Goal: Information Seeking & Learning: Compare options

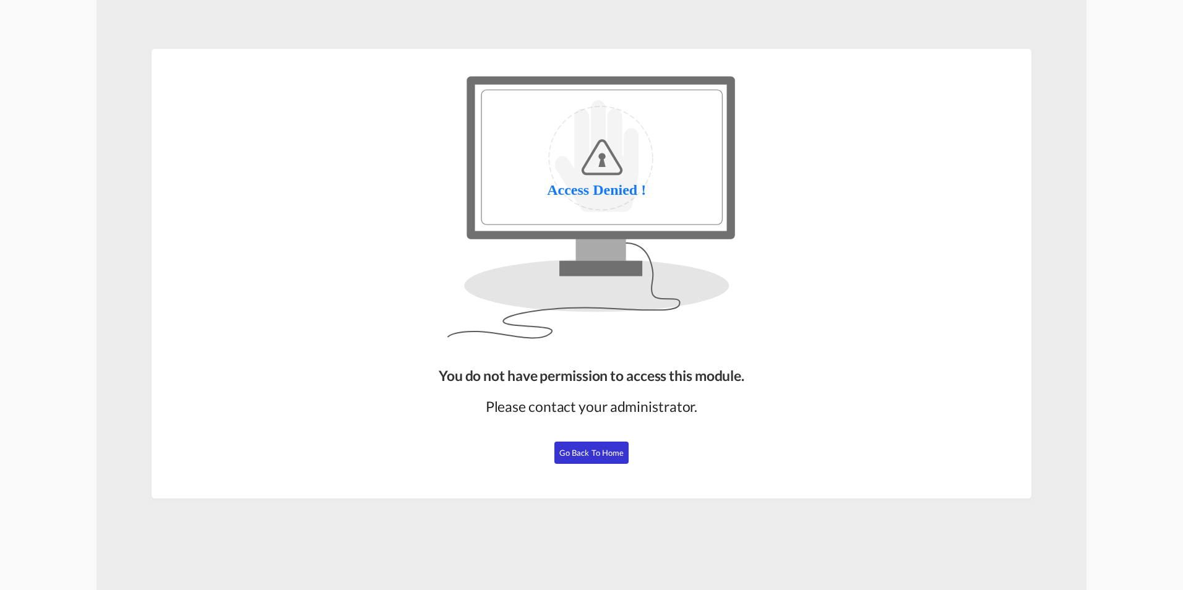
click at [578, 448] on span "Go Back to Home" at bounding box center [591, 453] width 65 height 10
